Goal: Task Accomplishment & Management: Manage account settings

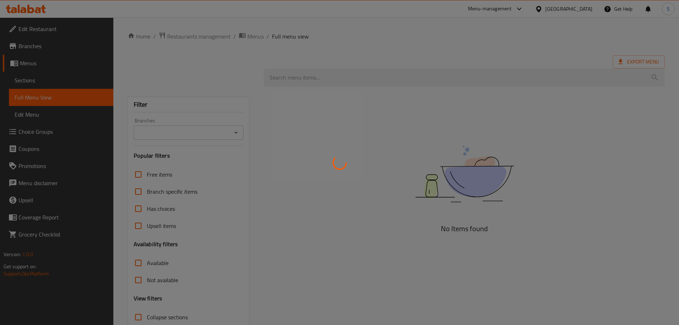
click at [570, 7] on div at bounding box center [339, 162] width 679 height 325
click at [155, 87] on div at bounding box center [339, 162] width 679 height 325
click at [125, 129] on div at bounding box center [339, 162] width 679 height 325
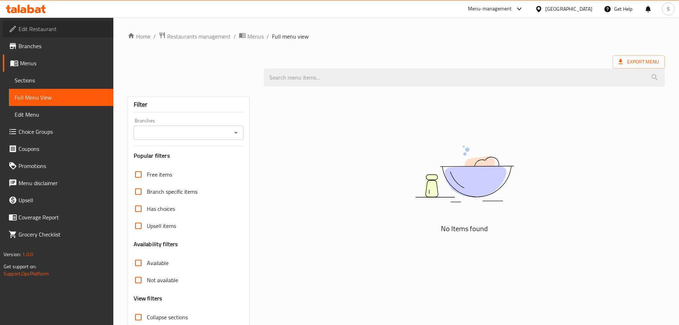
click at [34, 29] on span "Edit Restaurant" at bounding box center [63, 29] width 89 height 9
